Goal: Task Accomplishment & Management: Use online tool/utility

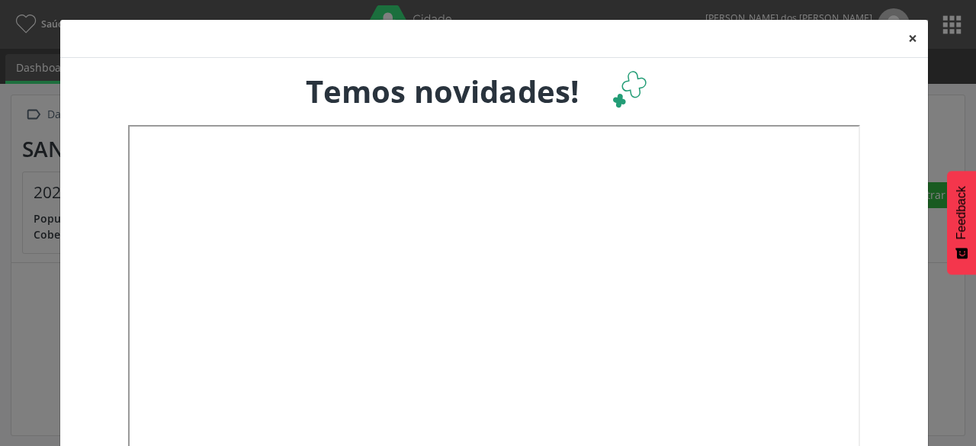
click at [909, 35] on button "×" at bounding box center [912, 38] width 30 height 37
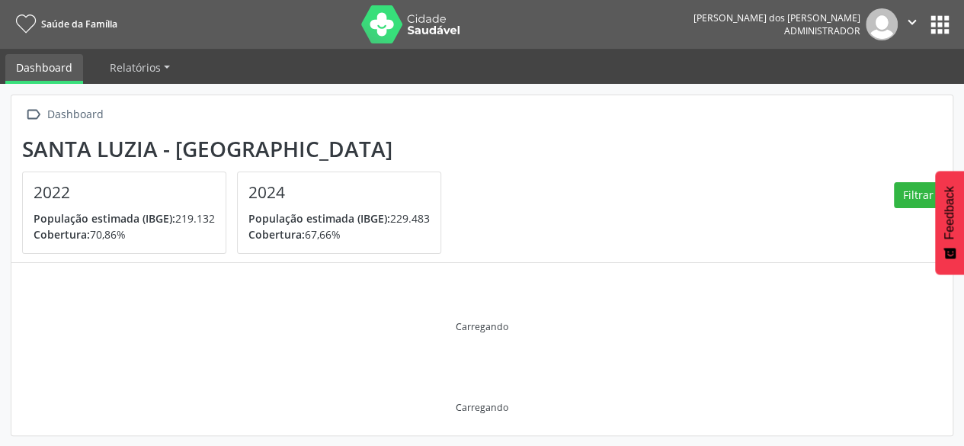
click at [945, 31] on button "apps" at bounding box center [940, 24] width 27 height 27
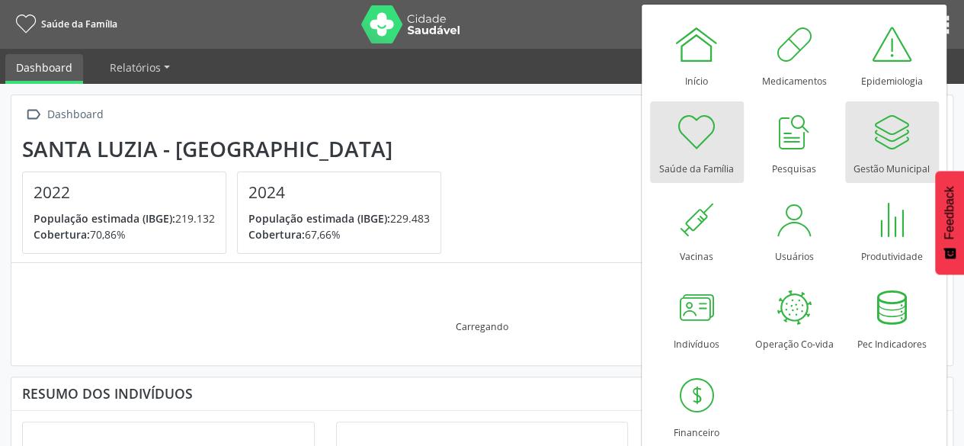
click at [886, 132] on div at bounding box center [892, 132] width 46 height 46
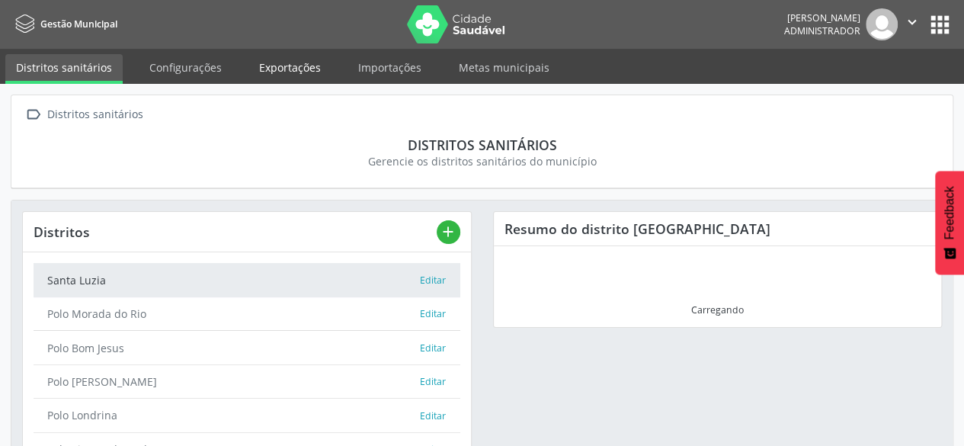
click at [296, 77] on link "Exportações" at bounding box center [290, 67] width 83 height 27
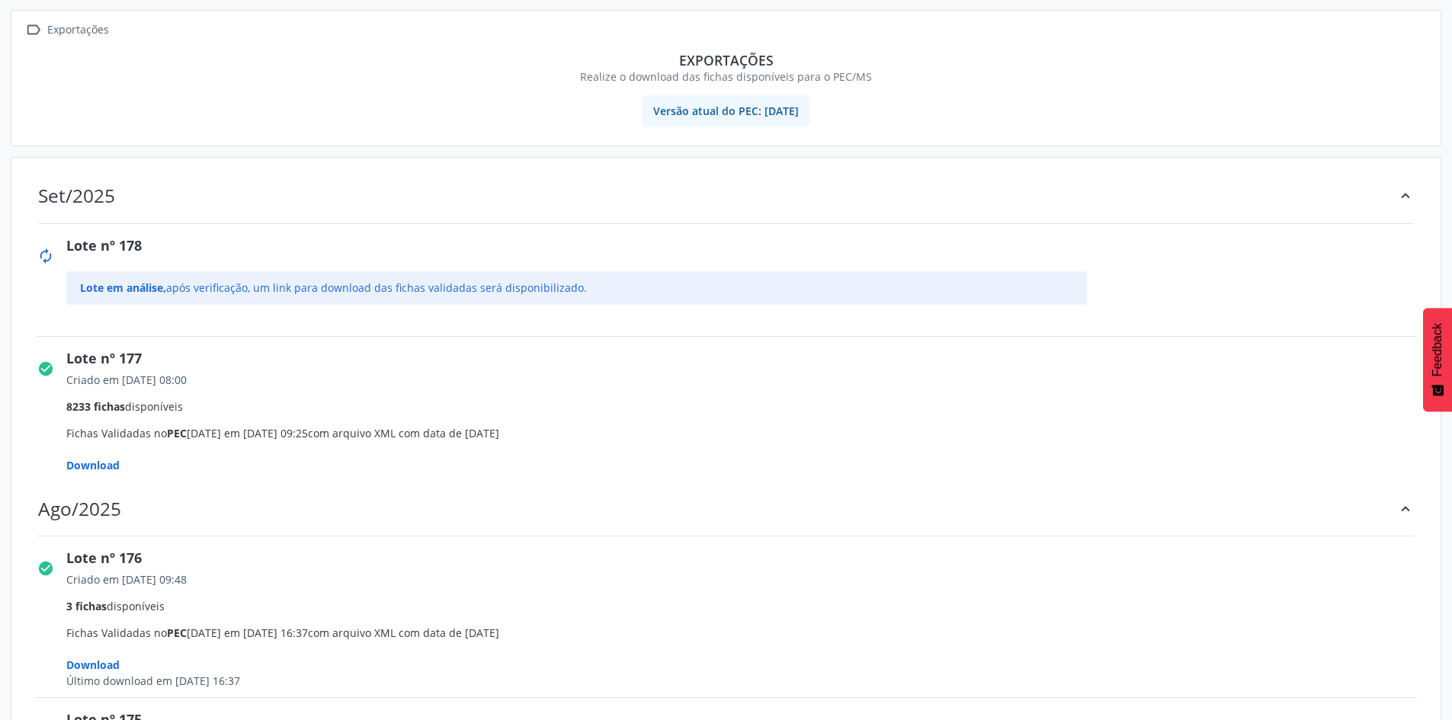
scroll to position [152, 0]
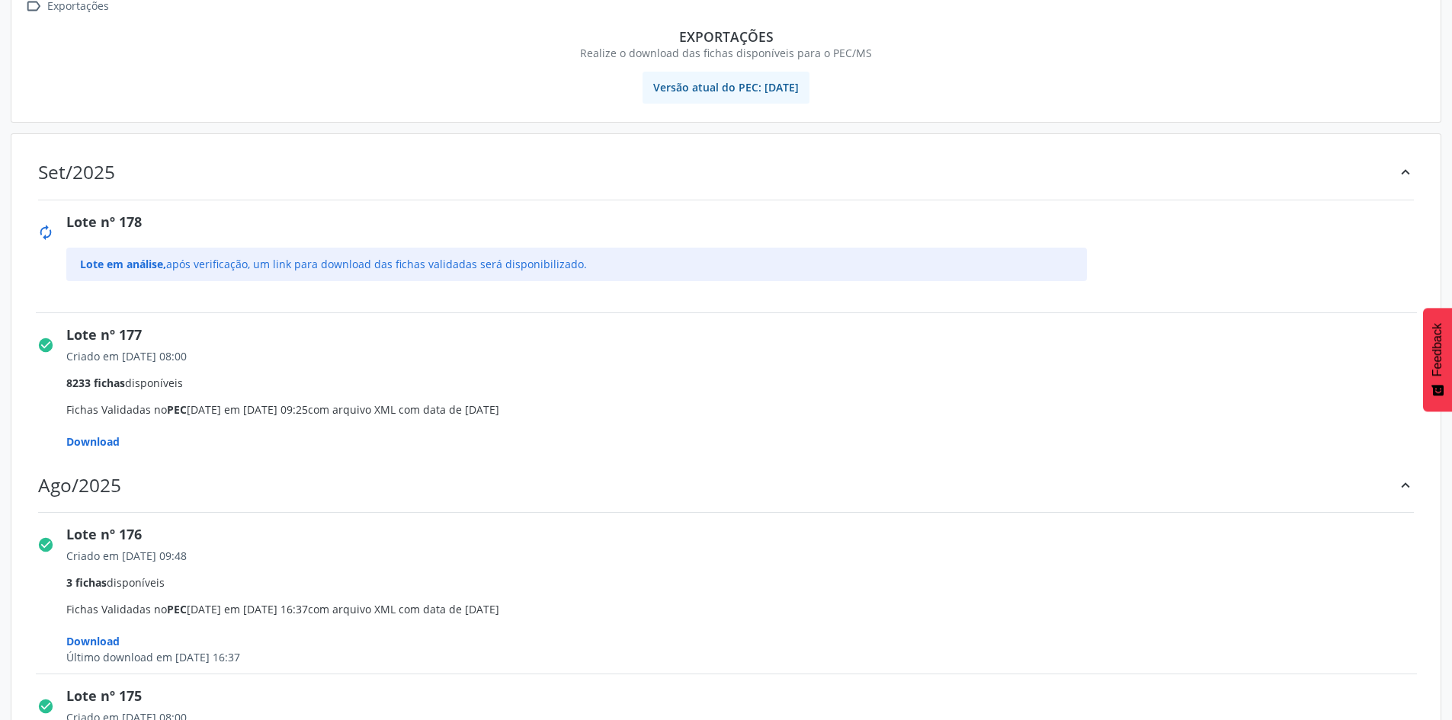
click at [88, 444] on span "Download" at bounding box center [92, 442] width 53 height 14
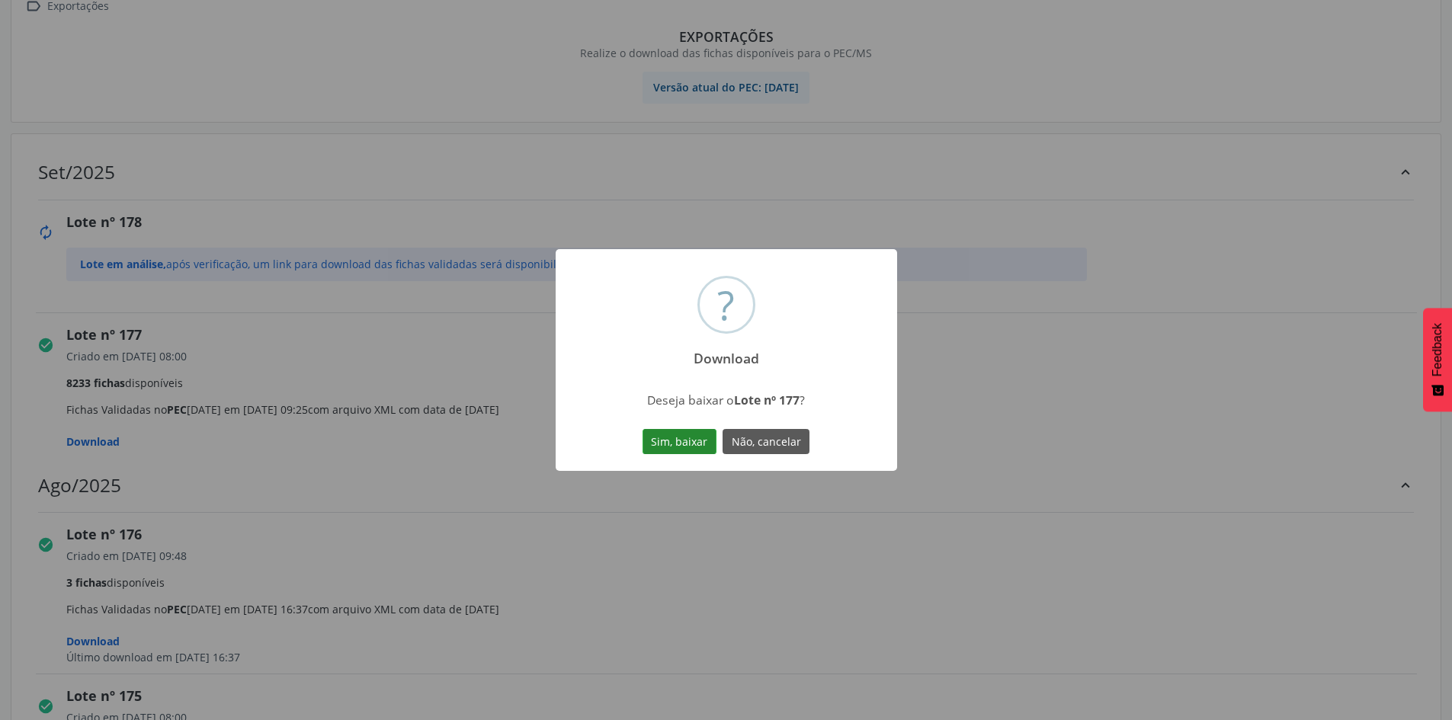
click at [685, 441] on button "Sim, baixar" at bounding box center [680, 442] width 74 height 26
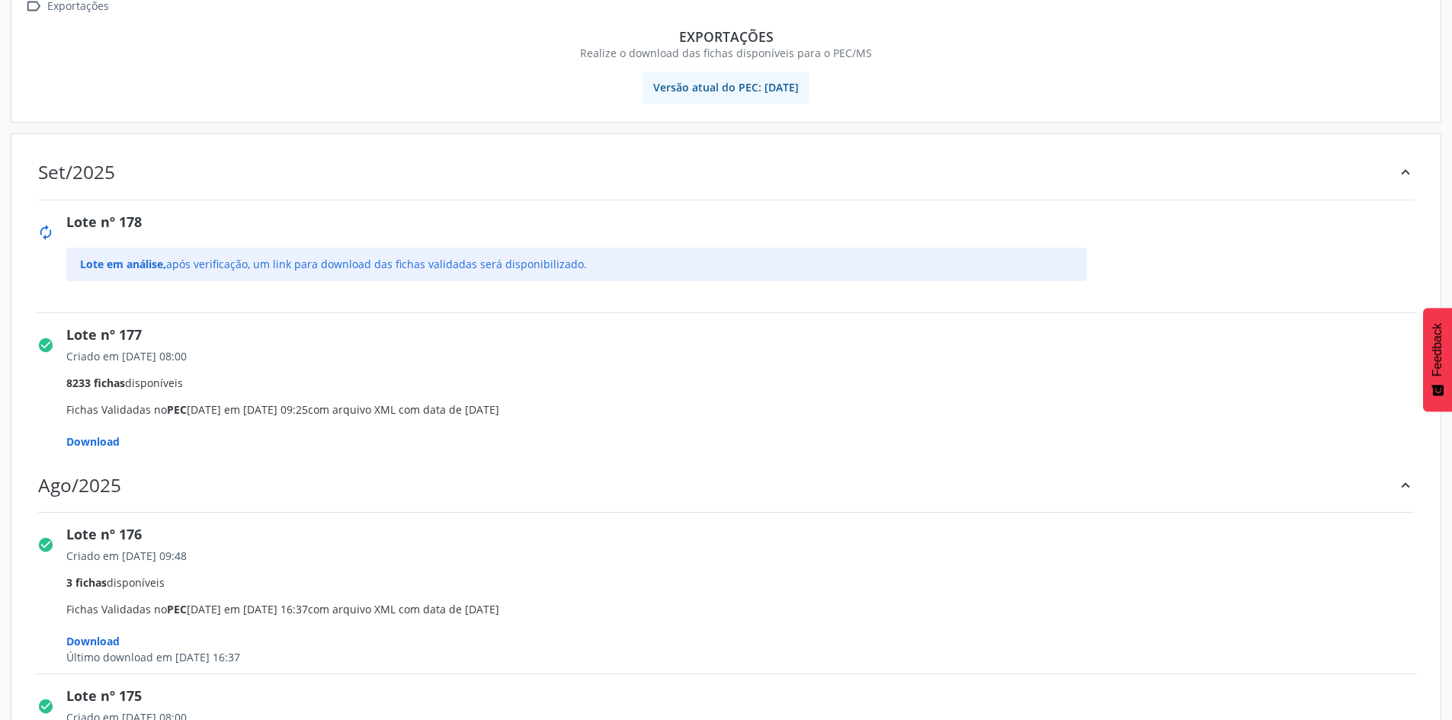
scroll to position [0, 0]
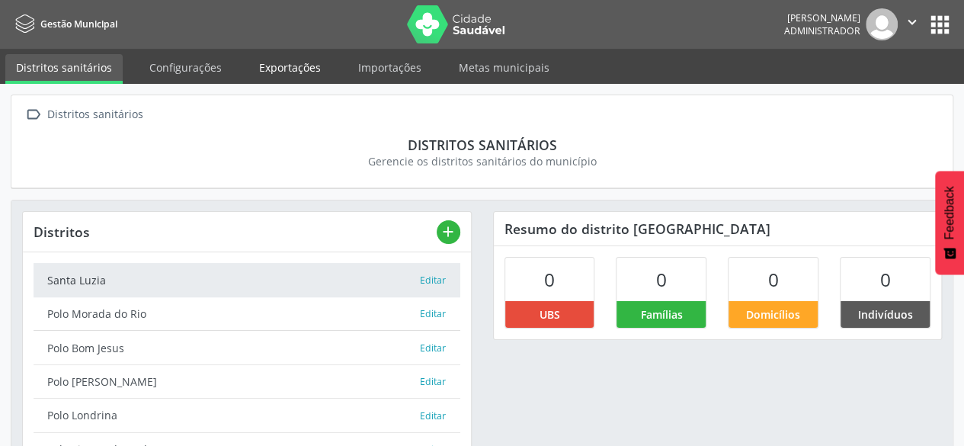
click at [316, 72] on link "Exportações" at bounding box center [290, 67] width 83 height 27
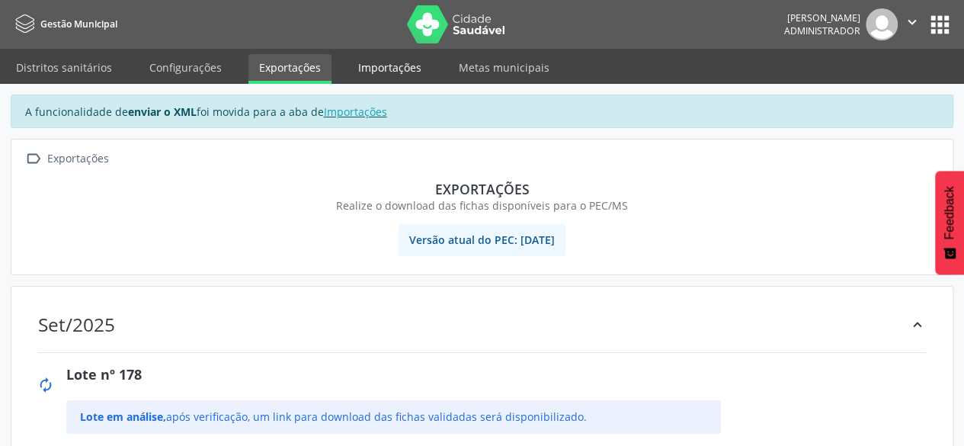
click at [395, 73] on link "Importações" at bounding box center [390, 67] width 85 height 27
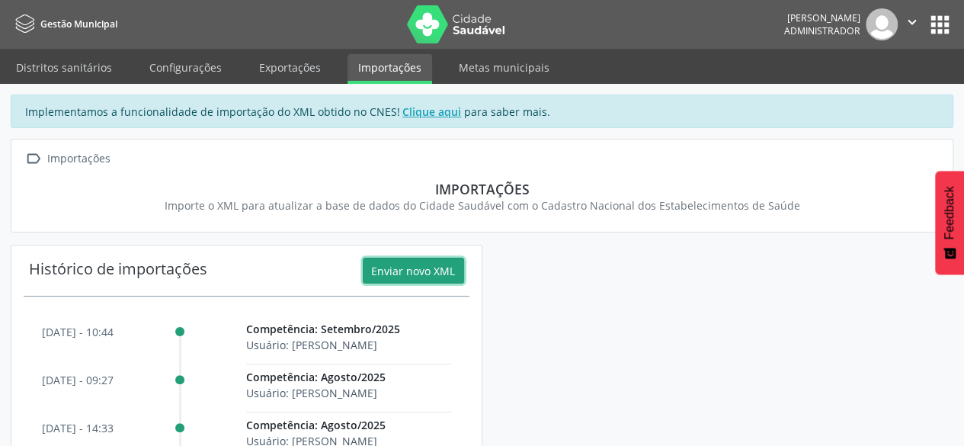
click at [410, 277] on button "Enviar novo XML" at bounding box center [413, 271] width 101 height 26
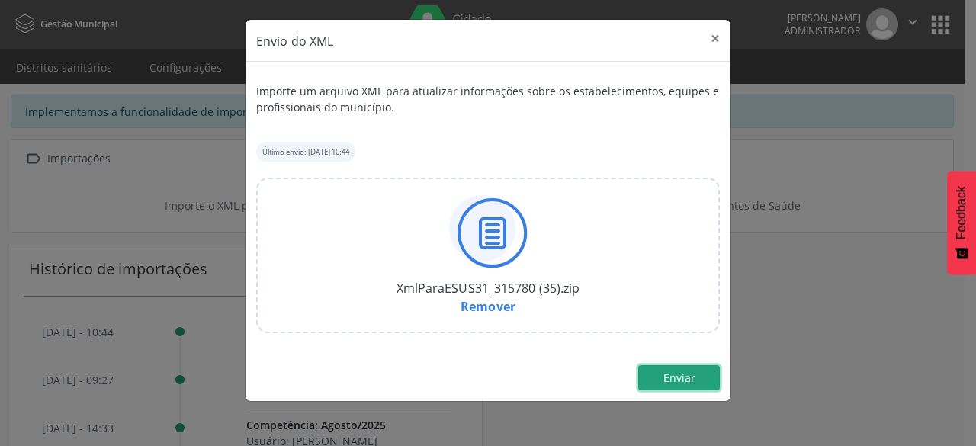
click at [690, 376] on span "Enviar" at bounding box center [679, 377] width 32 height 14
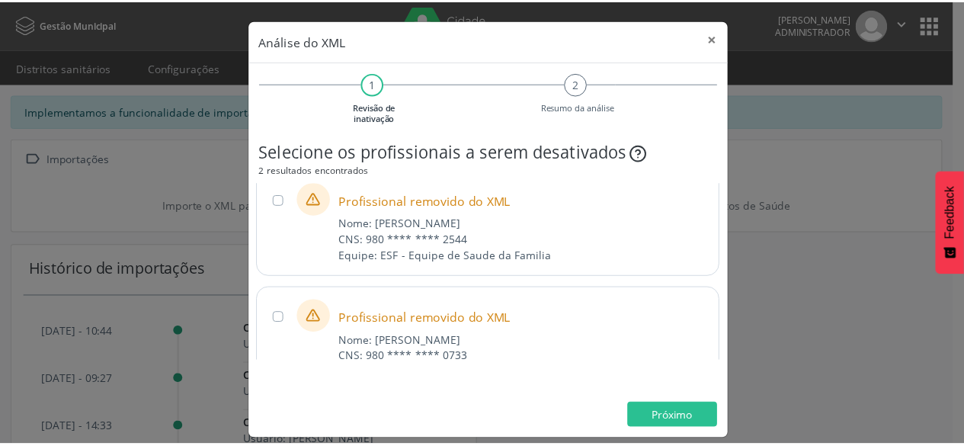
scroll to position [71, 0]
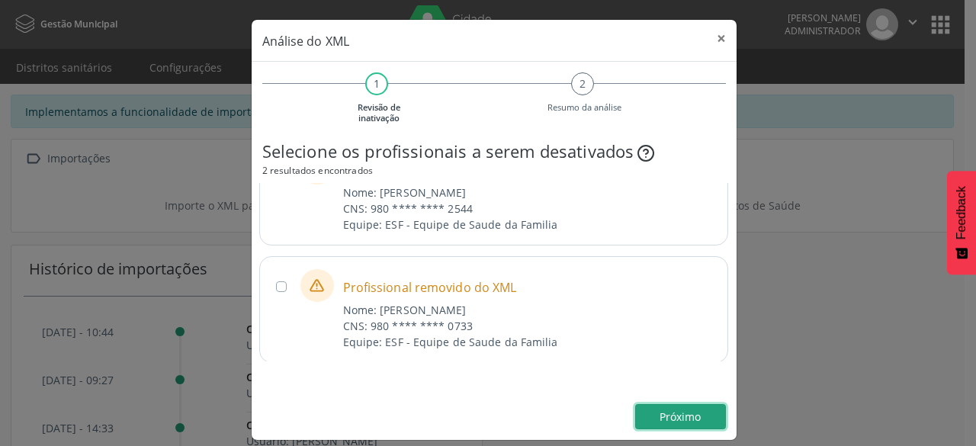
click at [674, 419] on span "Próximo" at bounding box center [679, 416] width 41 height 14
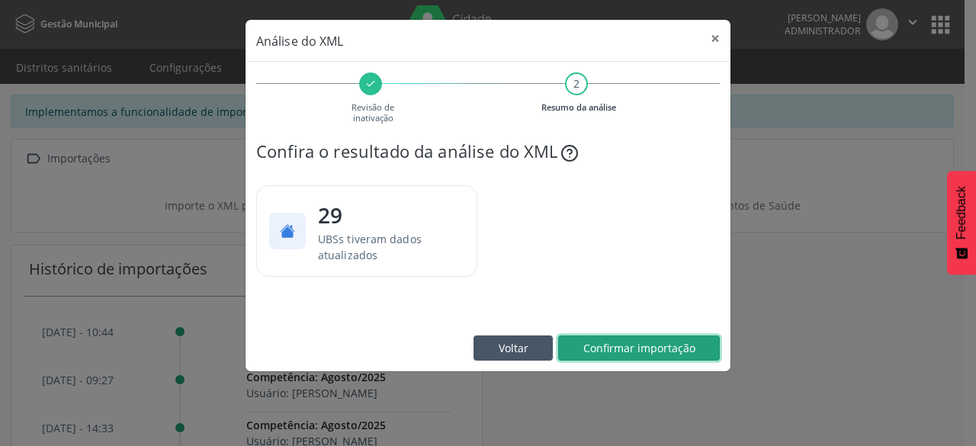
click at [665, 345] on span "Confirmar importação" at bounding box center [639, 348] width 112 height 14
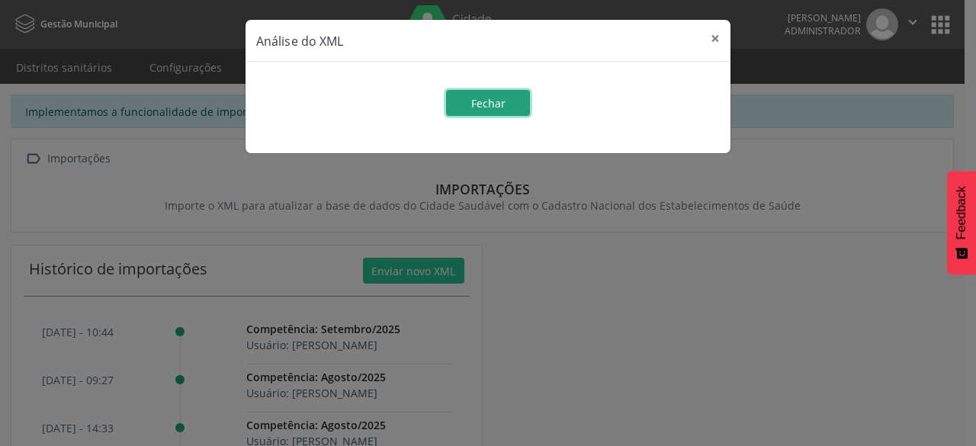
click at [504, 105] on span "Fechar" at bounding box center [488, 103] width 34 height 14
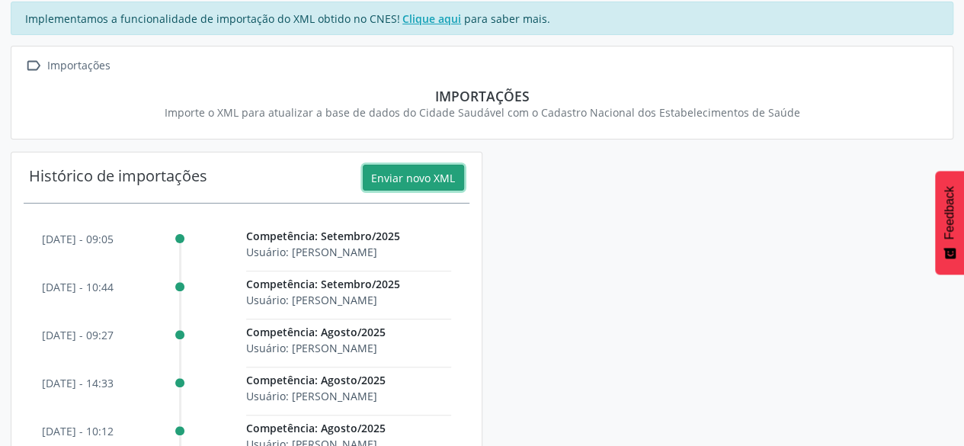
scroll to position [0, 0]
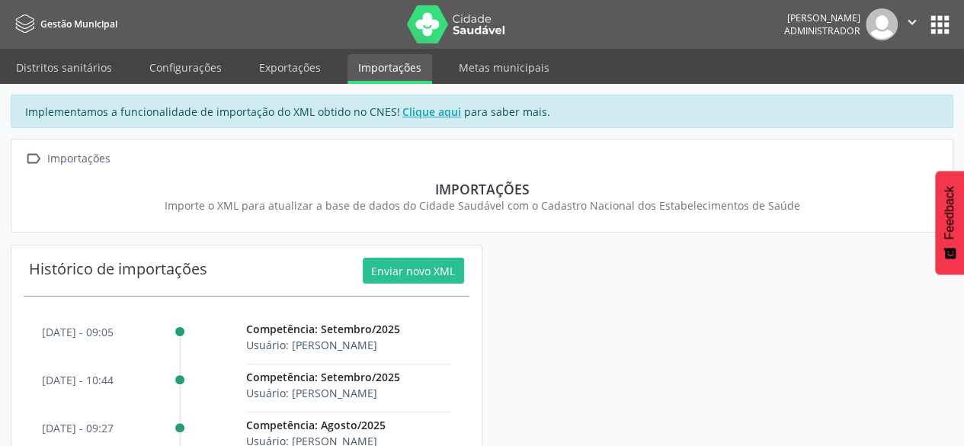
click at [944, 28] on button "apps" at bounding box center [940, 24] width 27 height 27
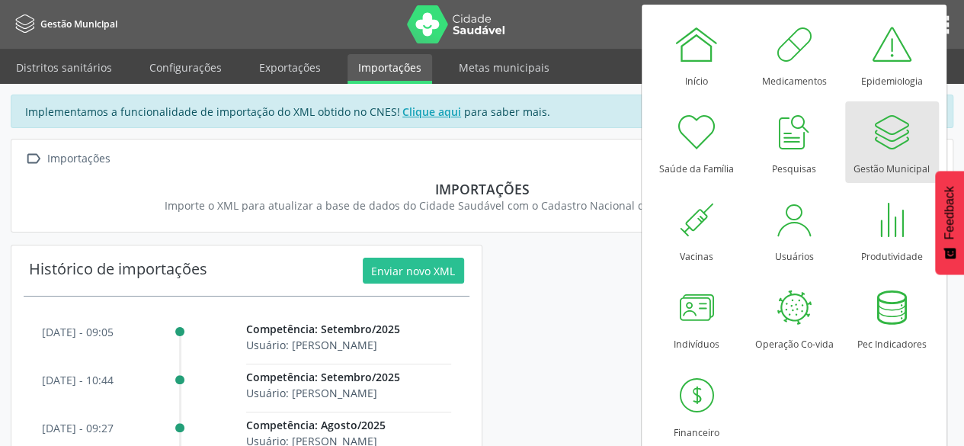
click at [892, 150] on div at bounding box center [892, 132] width 46 height 46
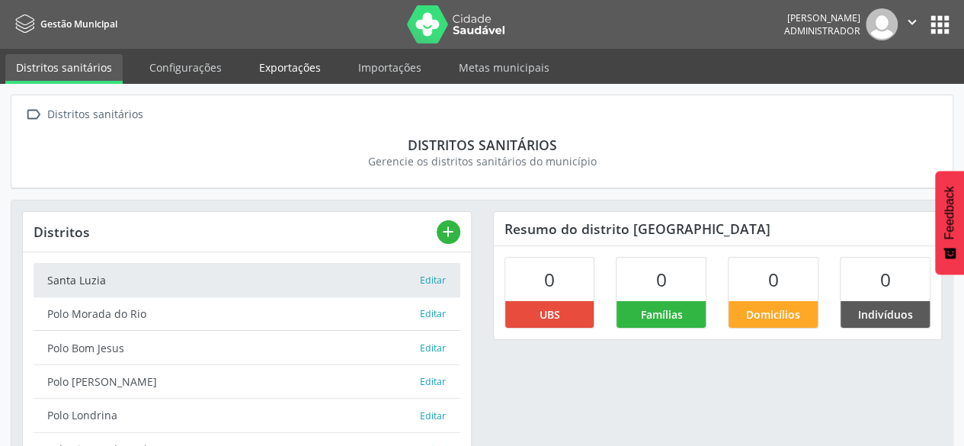
click at [291, 75] on link "Exportações" at bounding box center [290, 67] width 83 height 27
